Goal: Complete application form

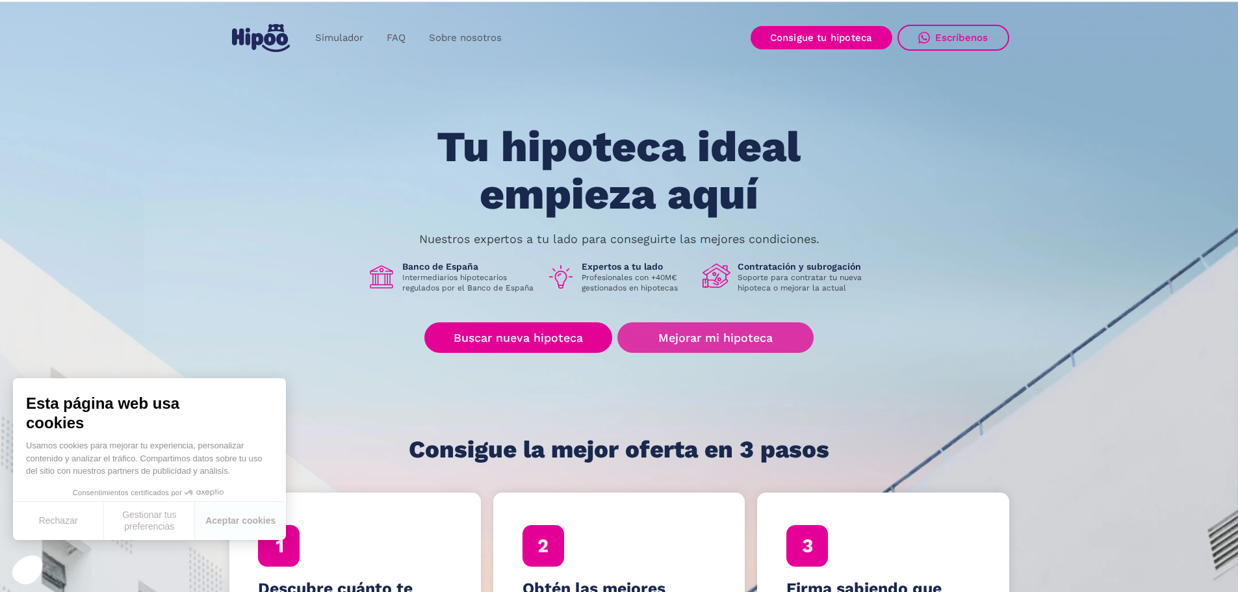
click at [675, 338] on link "Mejorar mi hipoteca" at bounding box center [715, 337] width 196 height 31
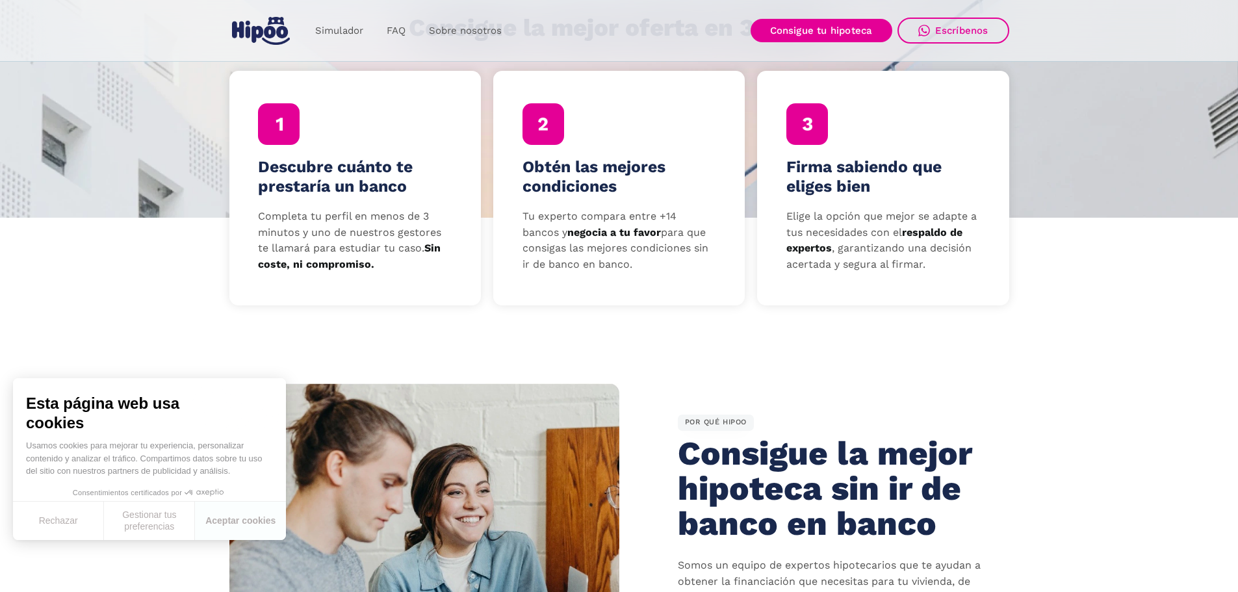
scroll to position [455, 0]
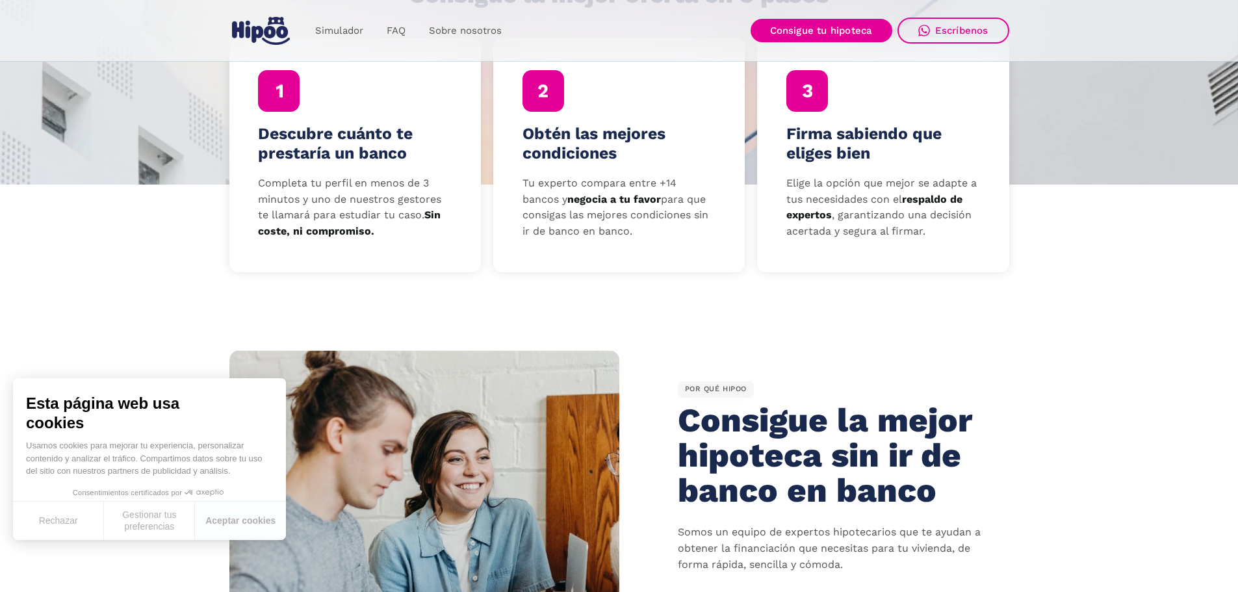
click at [282, 98] on div at bounding box center [279, 91] width 42 height 42
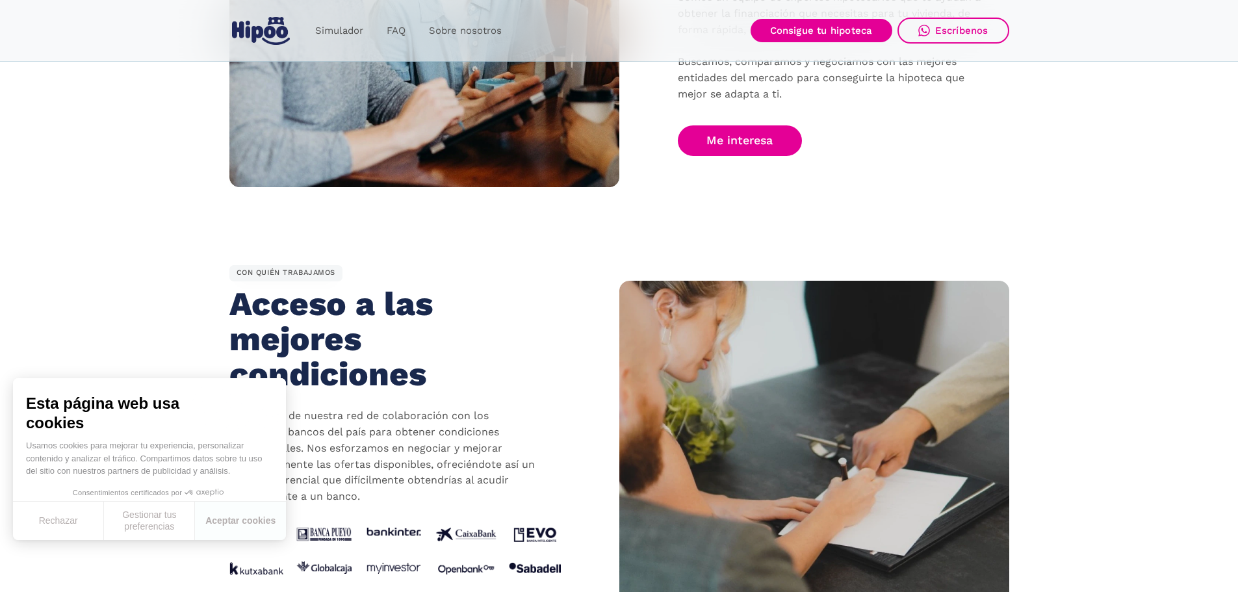
scroll to position [975, 0]
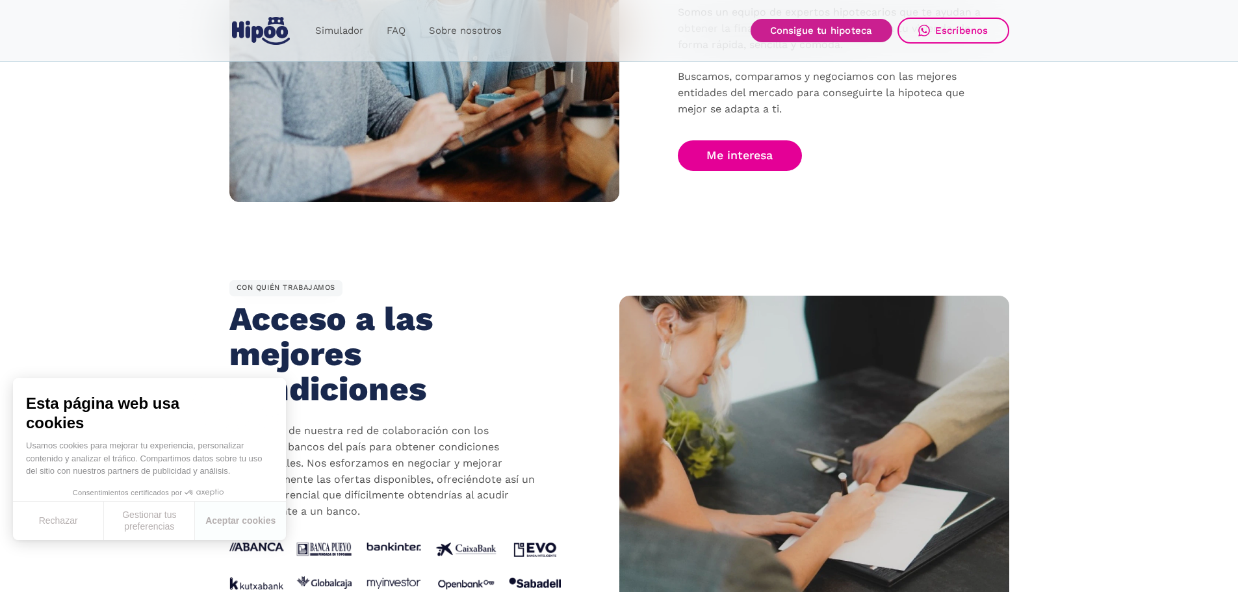
click at [816, 34] on link "Consigue tu hipoteca" at bounding box center [822, 30] width 142 height 23
